Goal: Entertainment & Leisure: Consume media (video, audio)

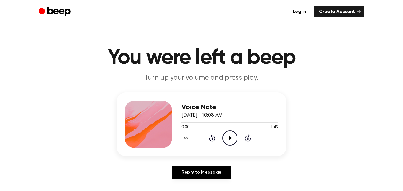
click at [229, 137] on icon at bounding box center [229, 138] width 3 height 4
click at [214, 136] on icon "Rewind 5 seconds" at bounding box center [212, 138] width 6 height 8
click at [233, 135] on icon "Play Audio" at bounding box center [229, 137] width 15 height 15
click at [247, 141] on icon at bounding box center [248, 137] width 6 height 7
click at [230, 136] on icon "Play Audio" at bounding box center [229, 137] width 15 height 15
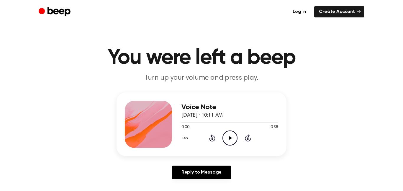
click at [231, 135] on icon "Play Audio" at bounding box center [229, 137] width 15 height 15
